Goal: Navigation & Orientation: Understand site structure

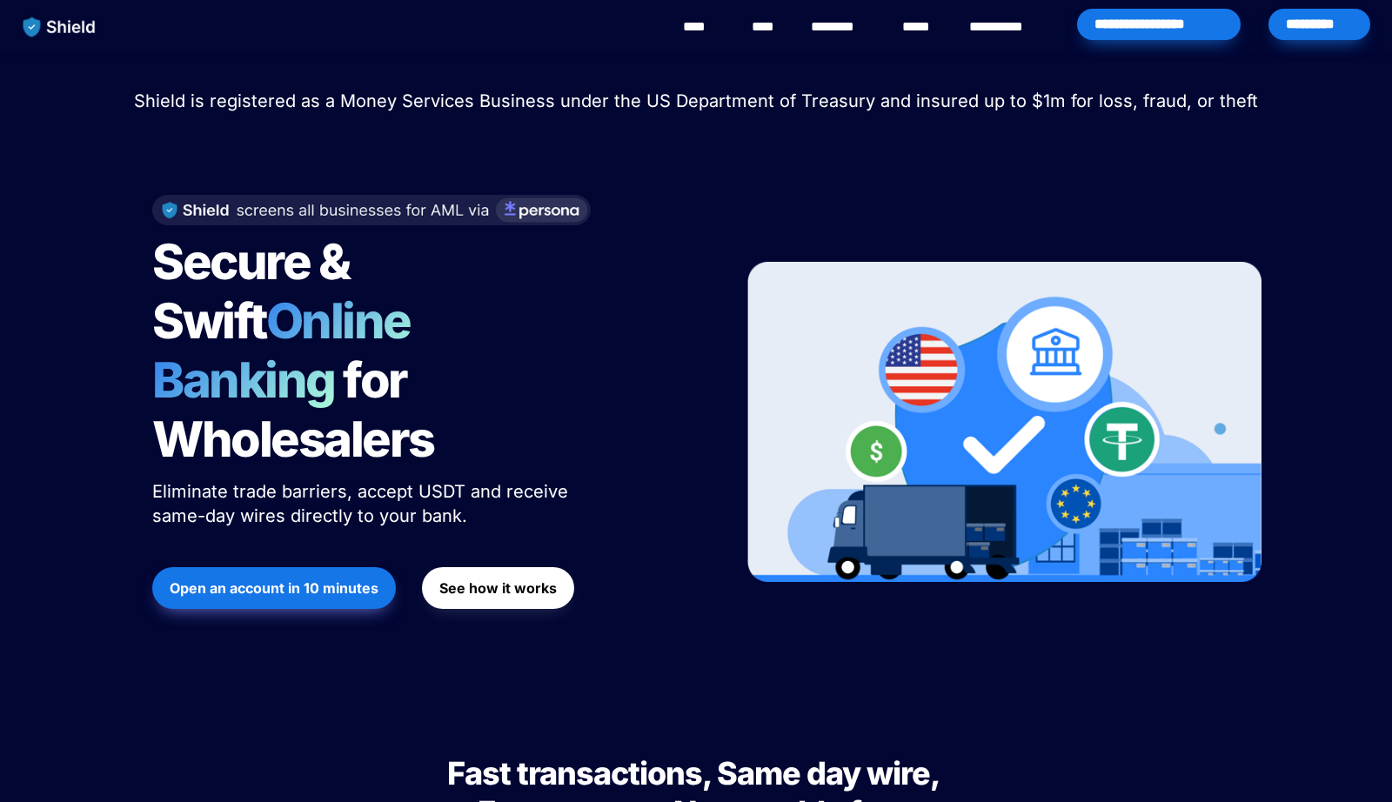
click at [842, 26] on link "********" at bounding box center [842, 27] width 62 height 21
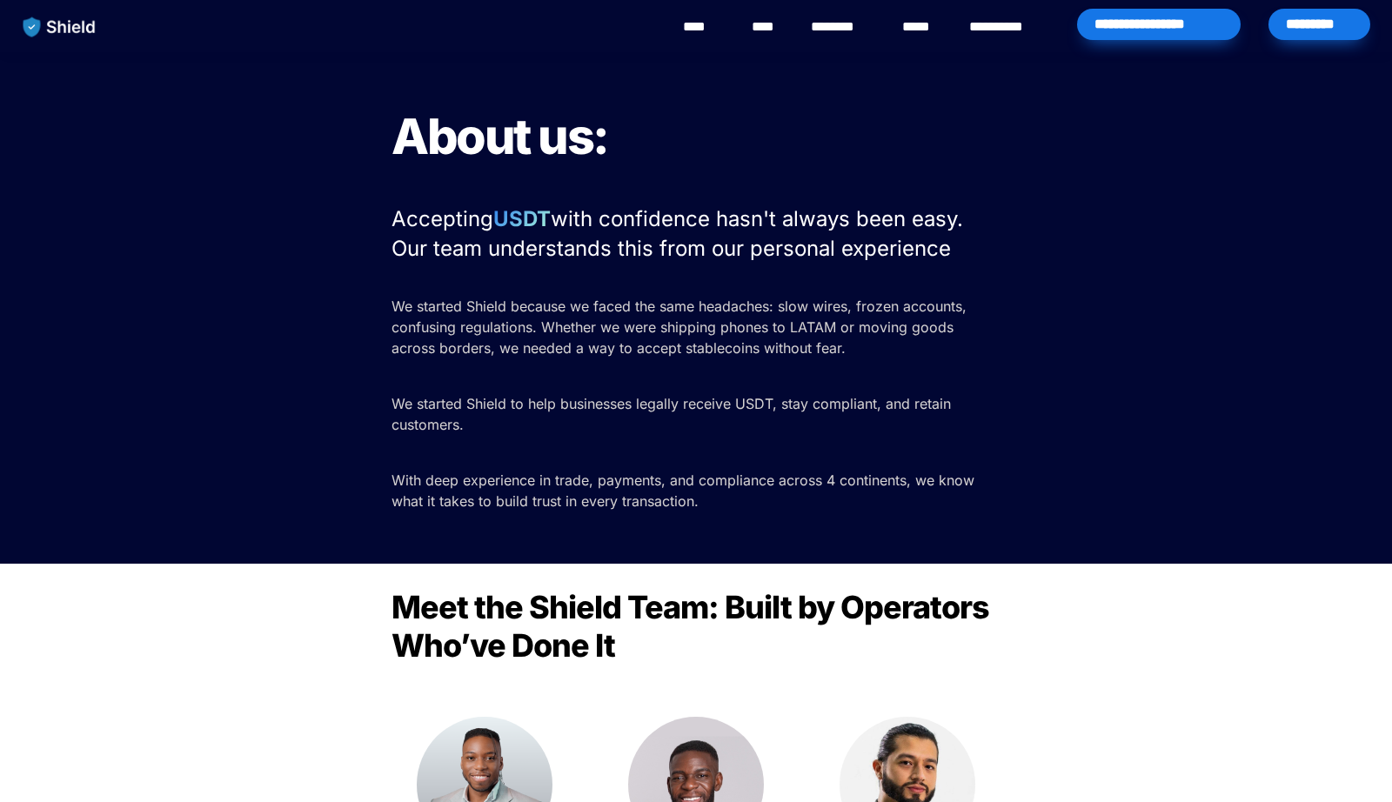
click at [714, 33] on link "****" at bounding box center [702, 27] width 39 height 21
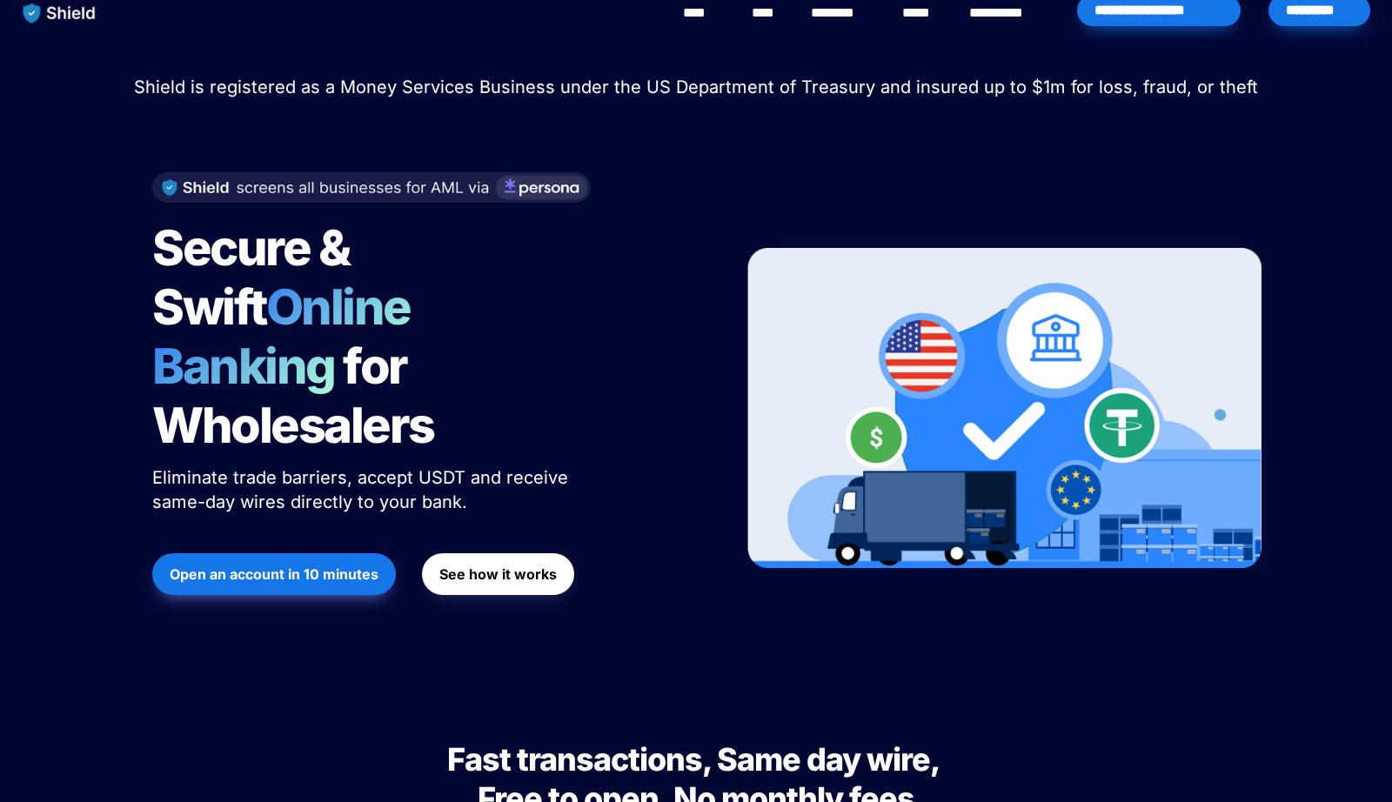
scroll to position [19, 0]
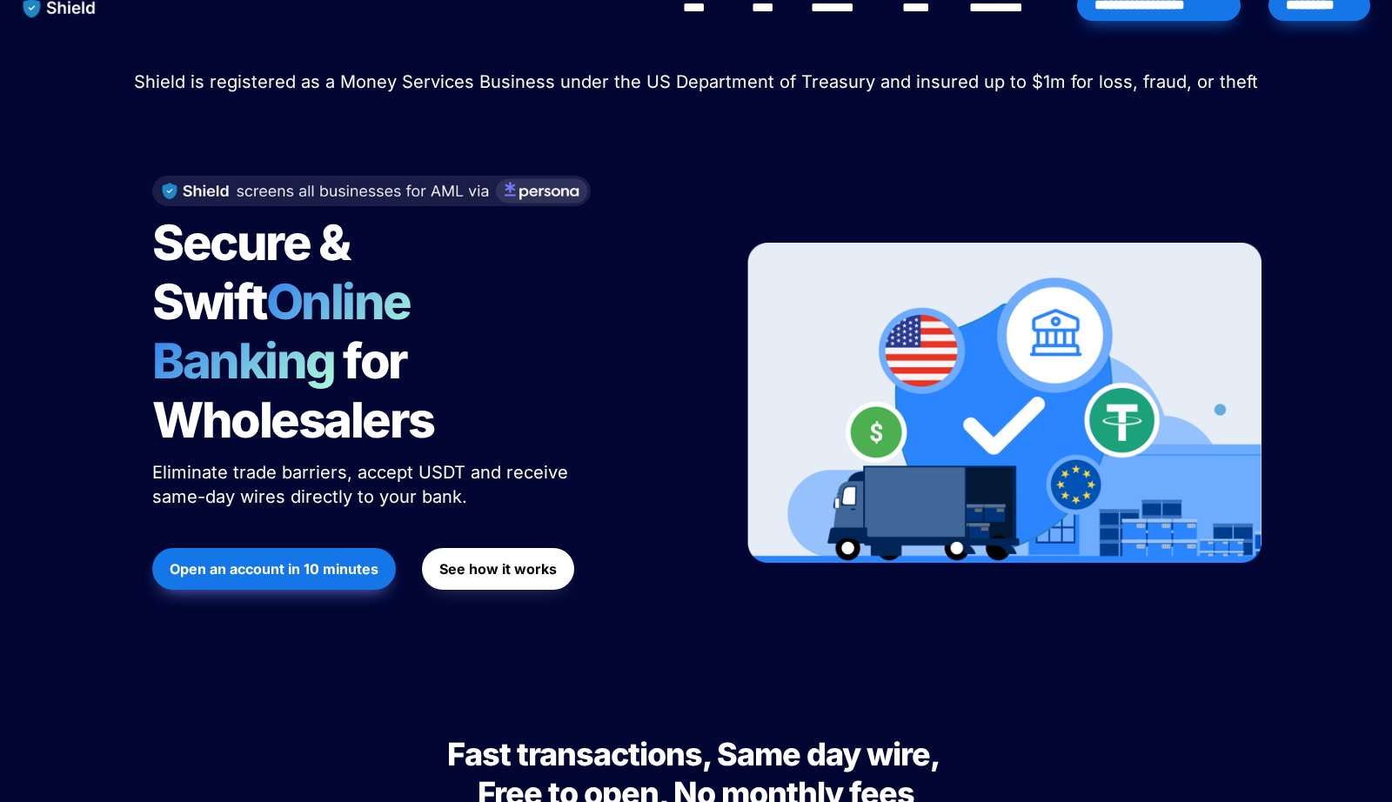
click at [689, 84] on span "Shield is registered as a Money Services Business under the US Department of Tr…" at bounding box center [696, 81] width 1124 height 21
